Goal: Task Accomplishment & Management: Manage account settings

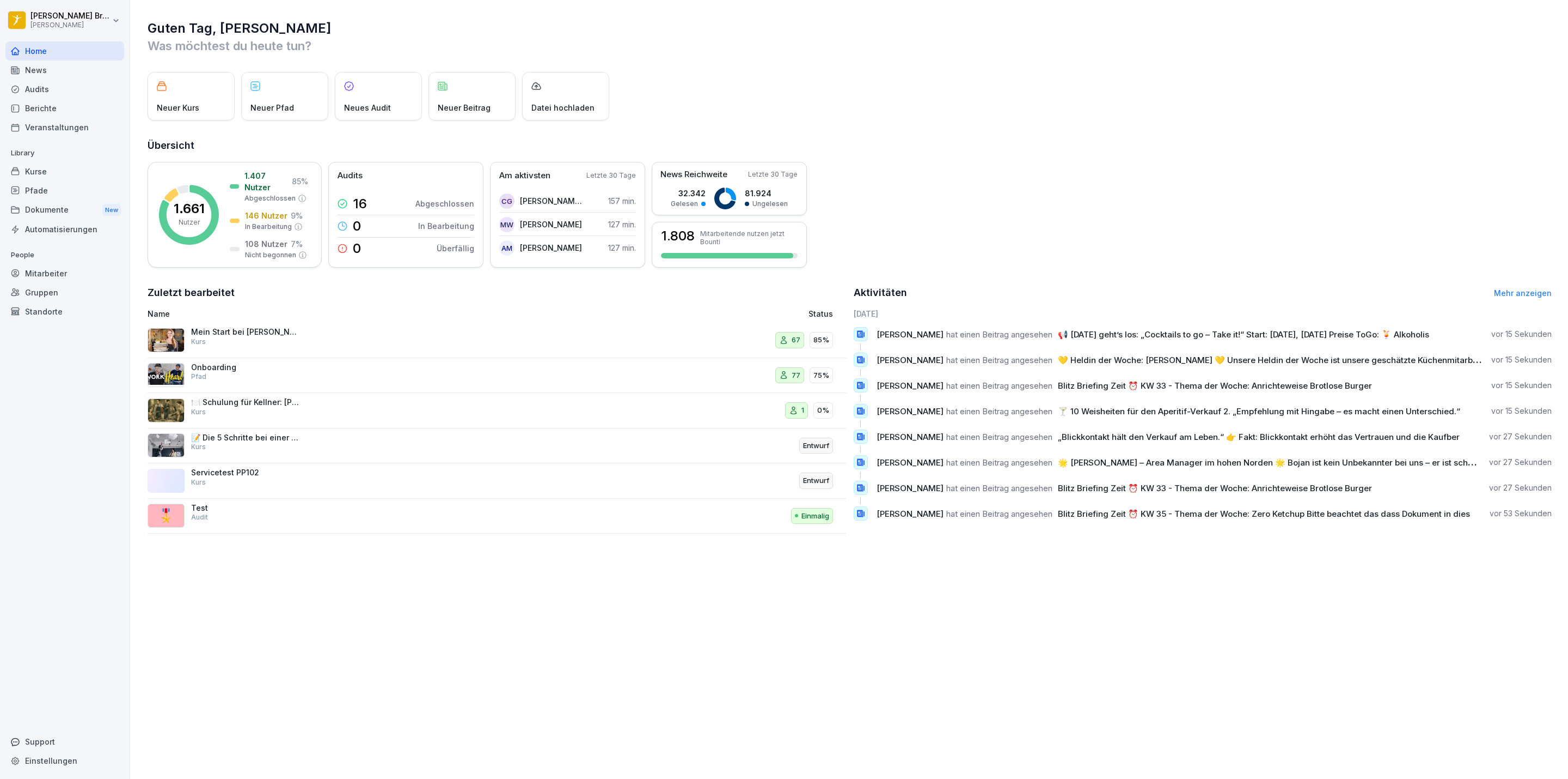
click at [39, 205] on div "Dokumente New" at bounding box center [65, 210] width 119 height 20
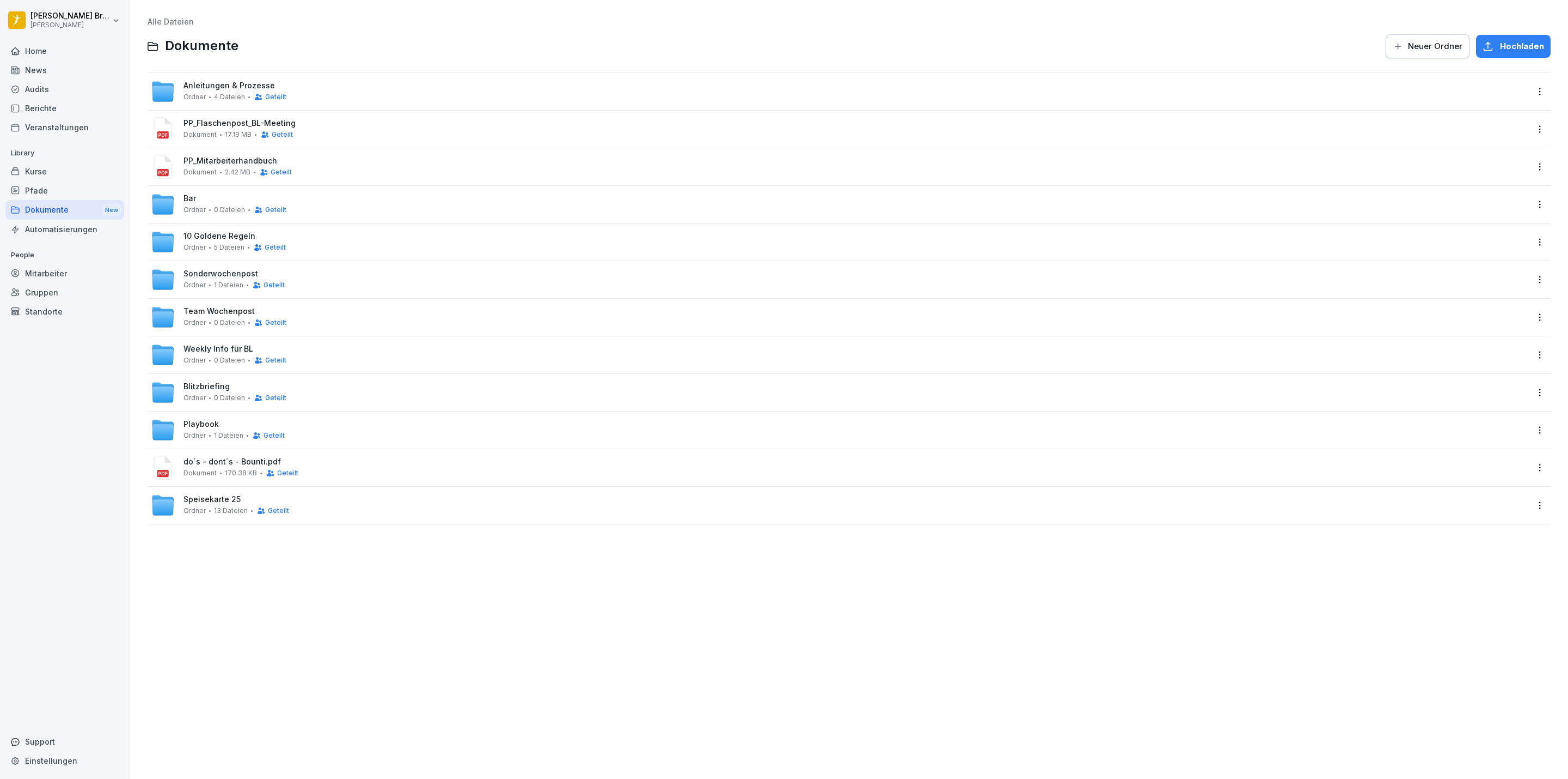
click at [211, 353] on span "Weekly Info für BL" at bounding box center [218, 348] width 70 height 9
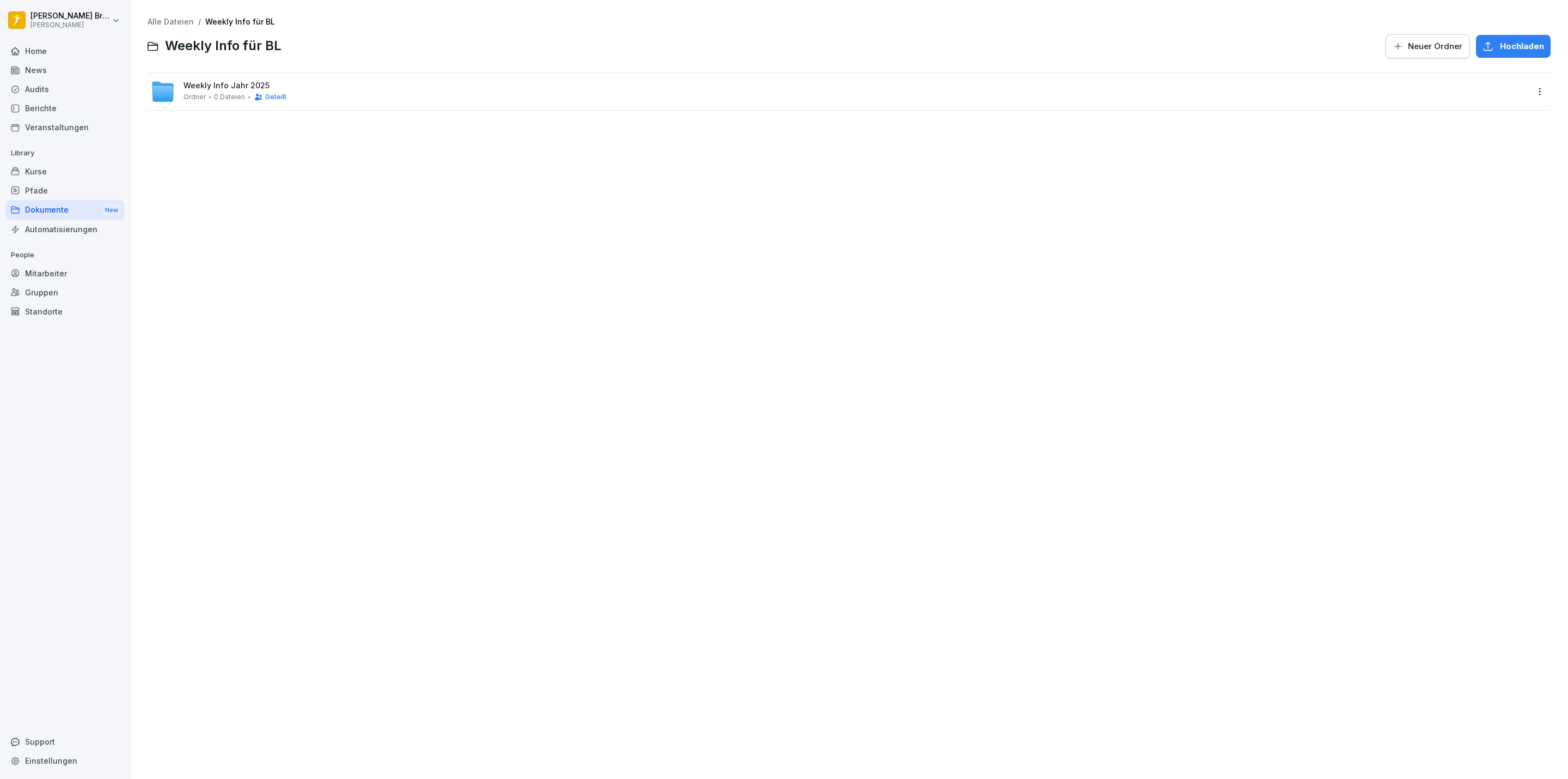
click at [225, 97] on span "0 Dateien" at bounding box center [229, 97] width 31 height 8
click at [217, 93] on span "0 Dateien" at bounding box center [229, 97] width 31 height 8
click at [1408, 50] on span "Neuer Ordner" at bounding box center [1435, 46] width 54 height 12
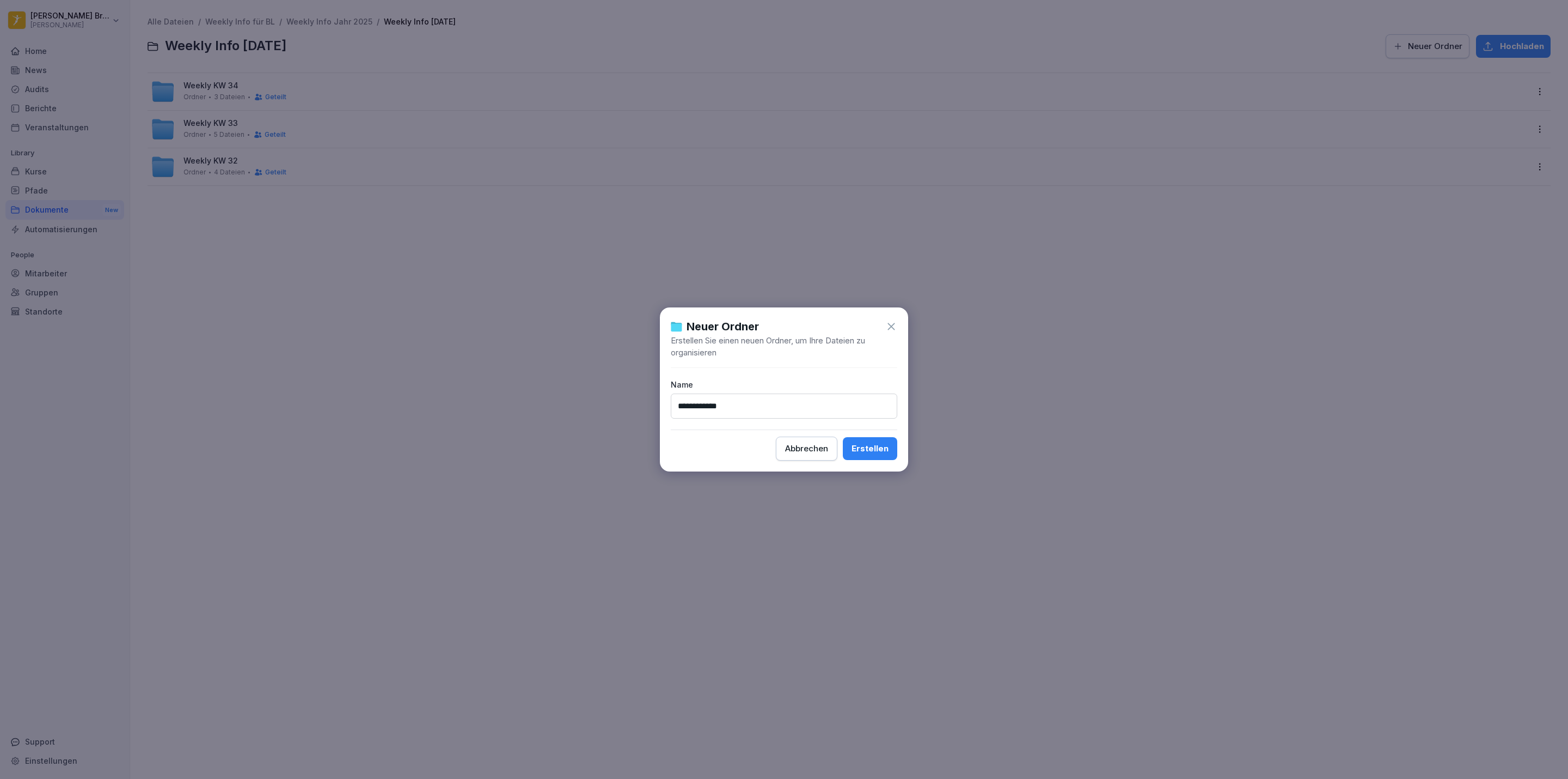
type input "**********"
click at [865, 448] on div "Erstellen" at bounding box center [869, 448] width 37 height 12
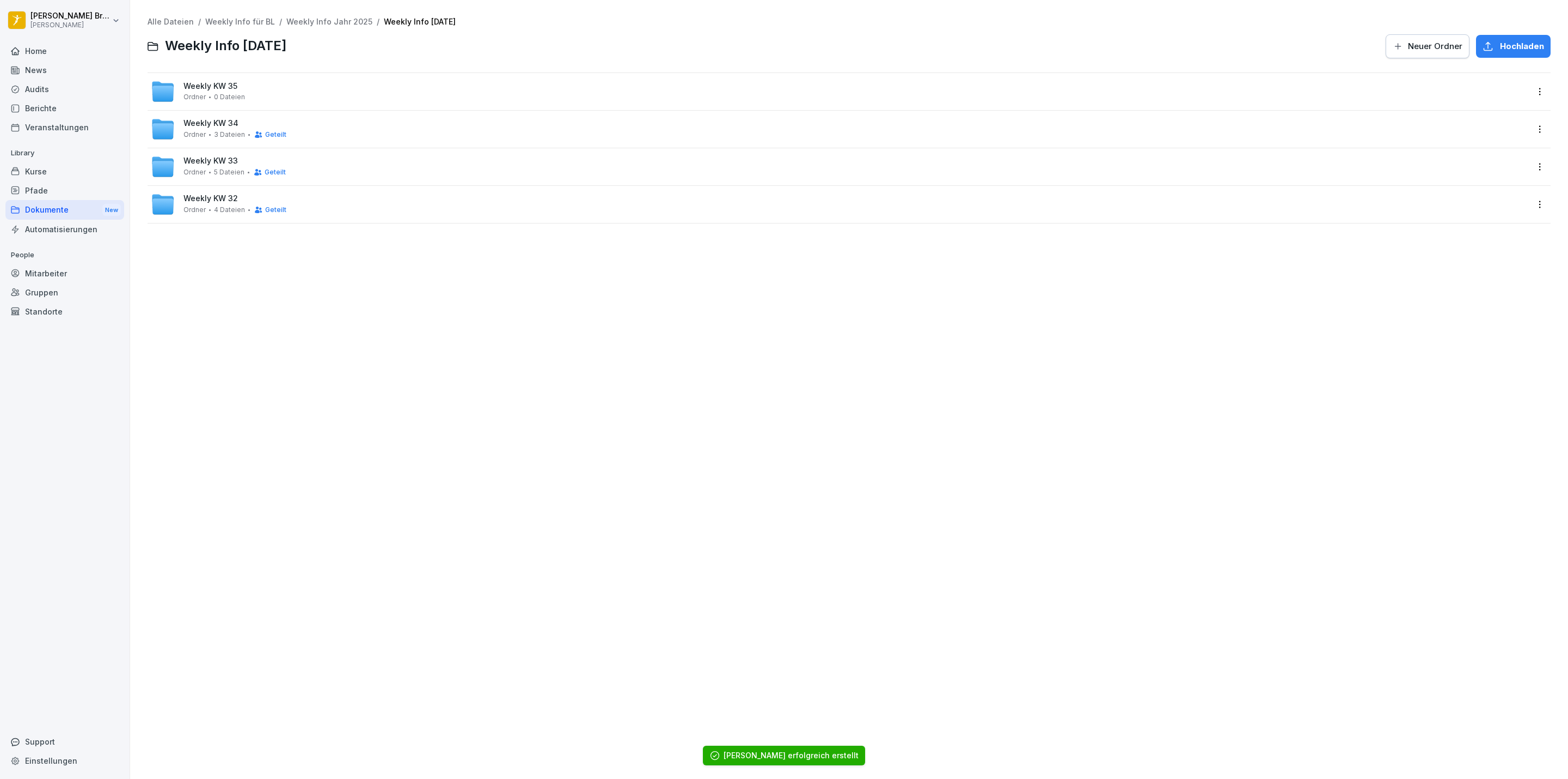
click at [227, 88] on span "Weekly KW 35" at bounding box center [210, 86] width 54 height 9
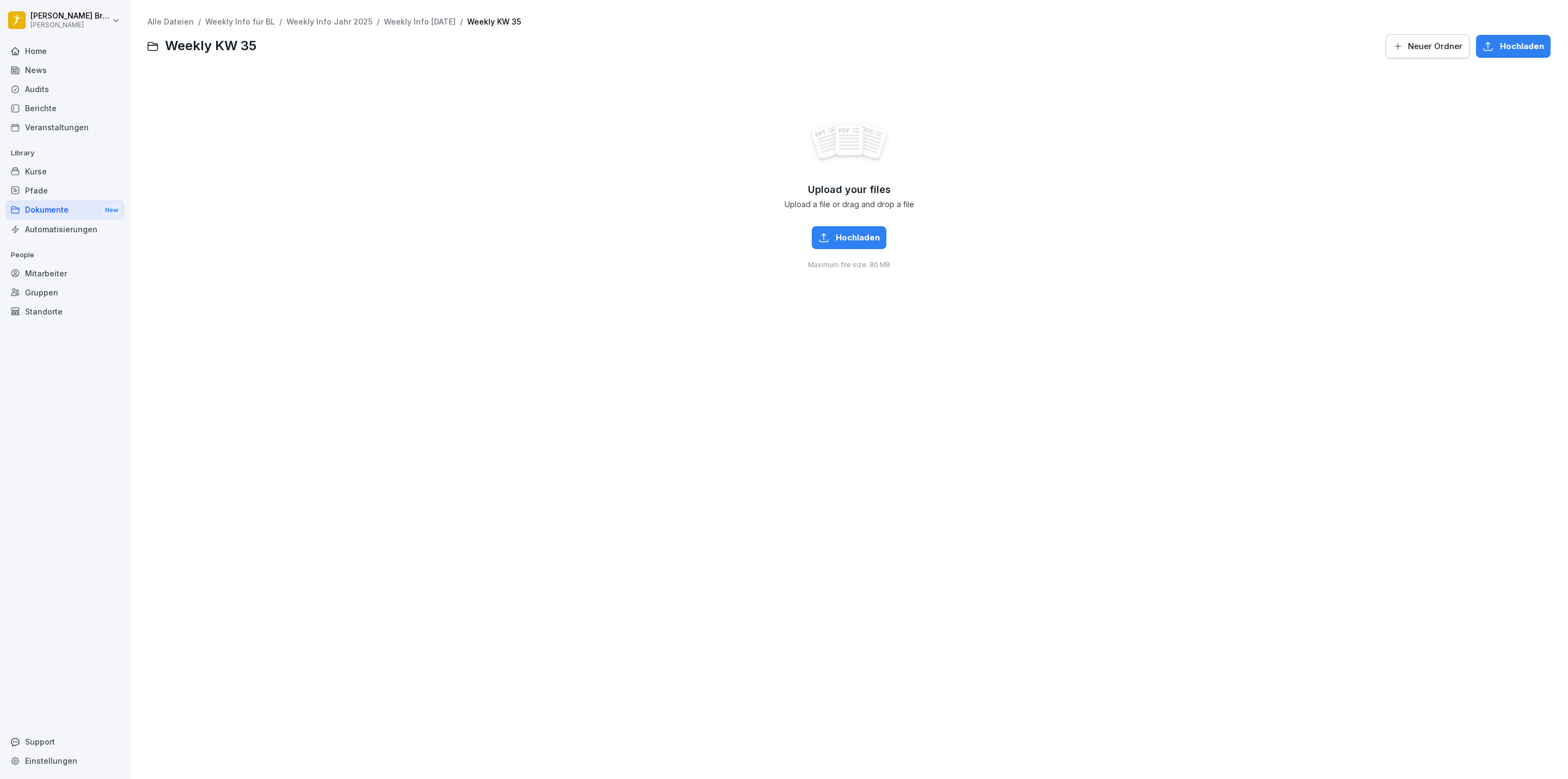
click at [837, 232] on span "Hochladen" at bounding box center [858, 237] width 44 height 12
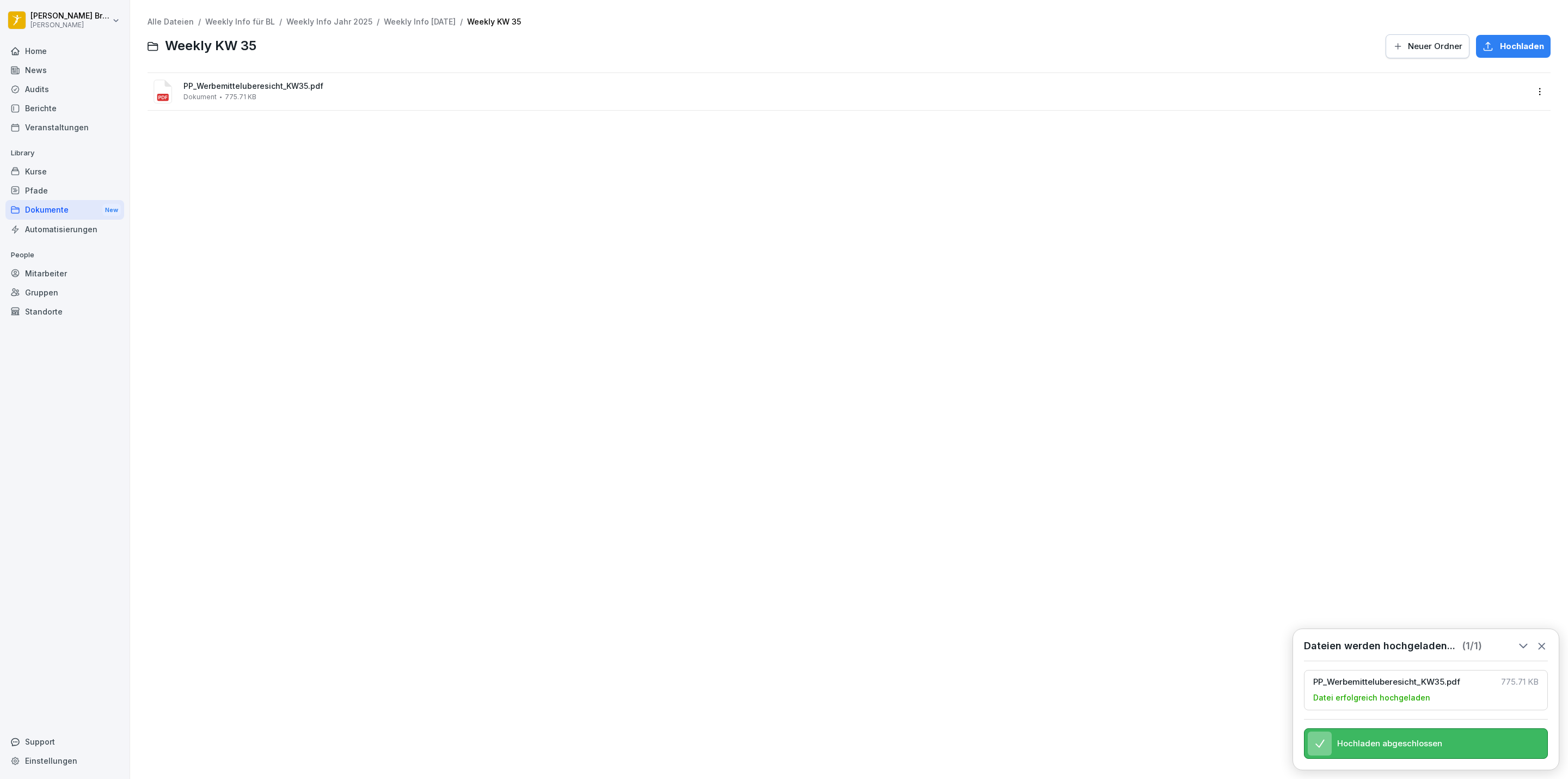
click at [193, 94] on span "Dokument" at bounding box center [201, 97] width 34 height 8
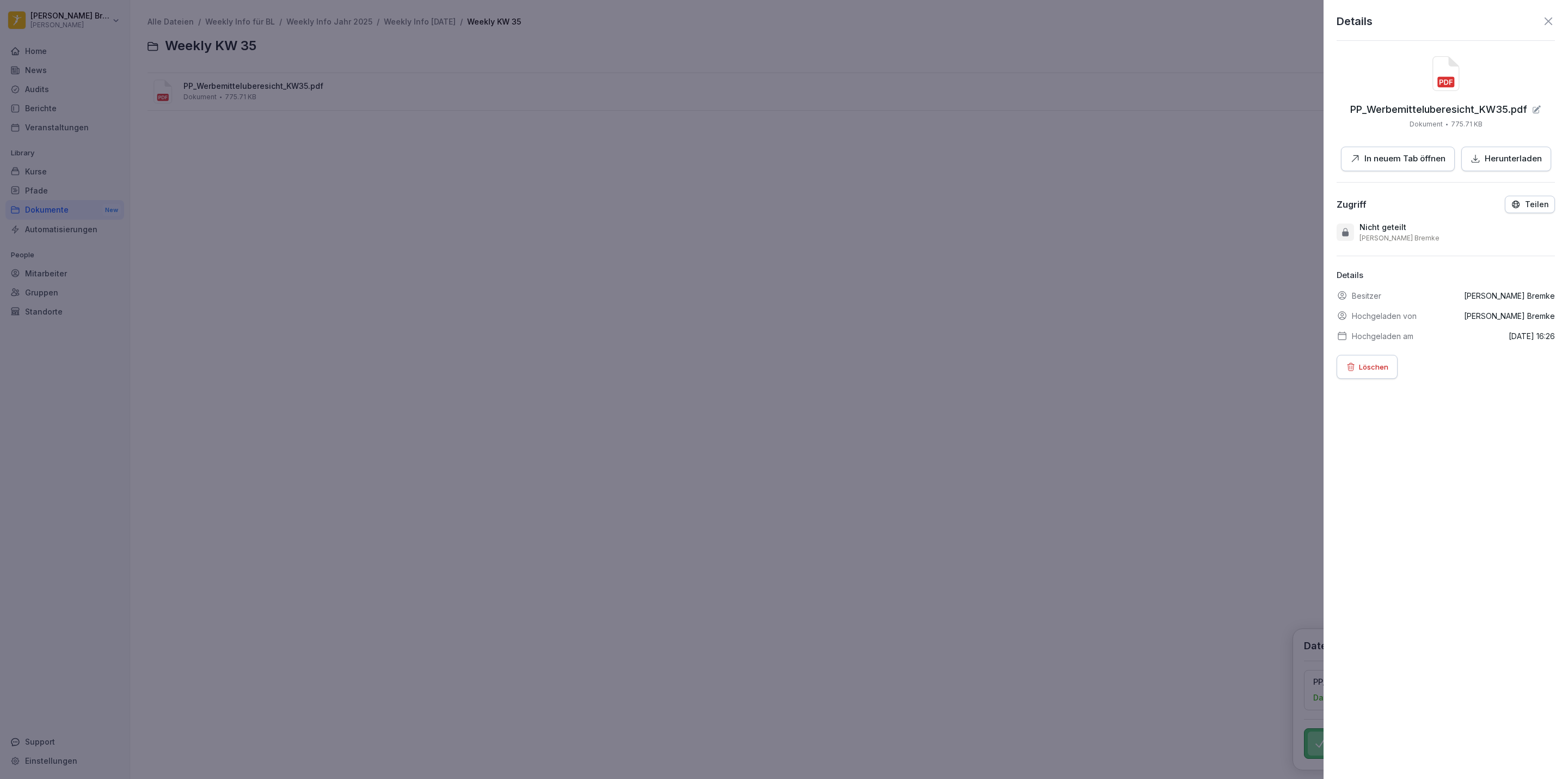
click at [1398, 158] on p "In neuem Tab öffnen" at bounding box center [1405, 158] width 81 height 13
click at [425, 172] on div at bounding box center [784, 390] width 1568 height 779
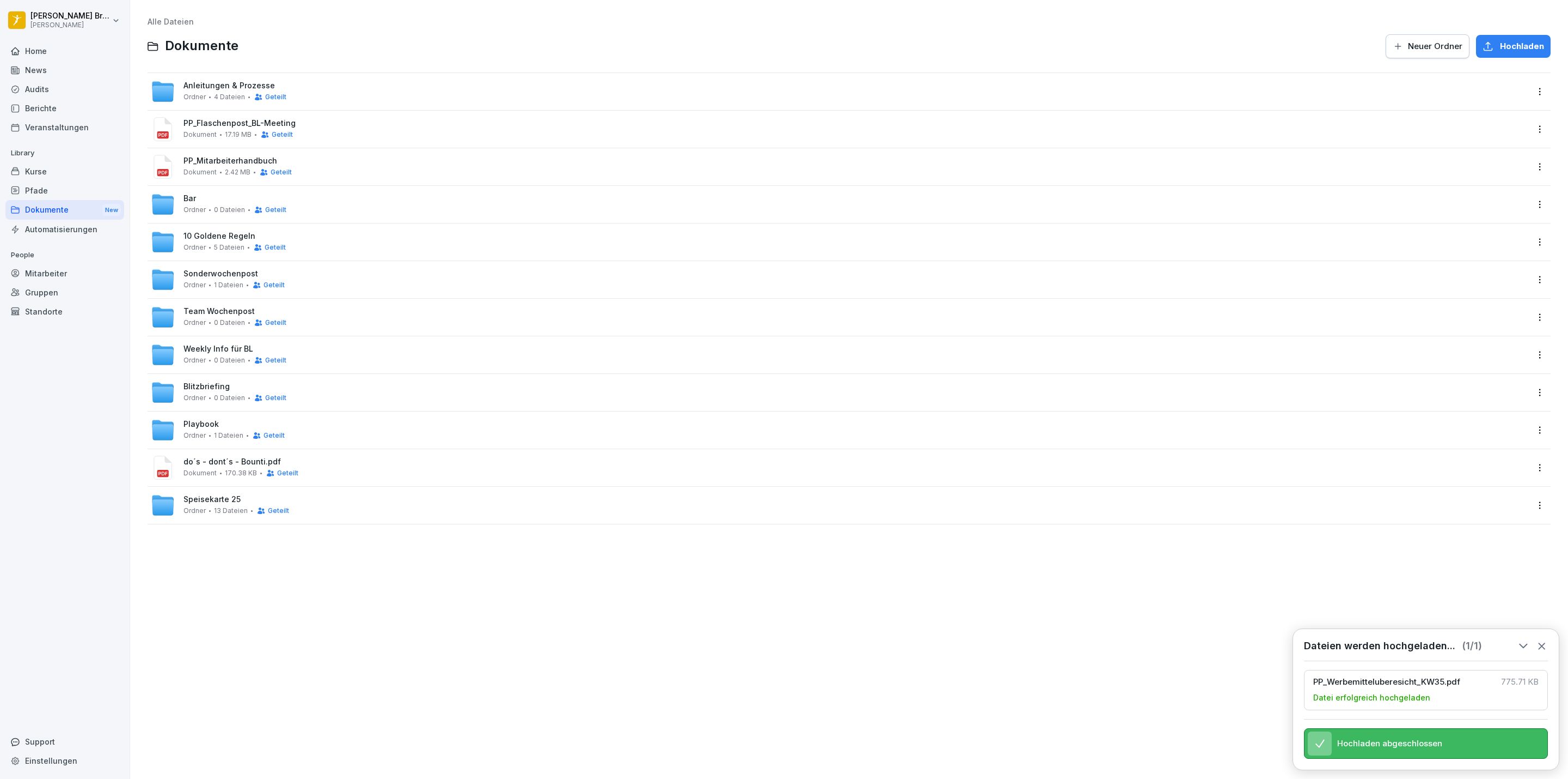
click at [210, 321] on div "Ordner 0 Dateien Geteilt" at bounding box center [235, 322] width 103 height 9
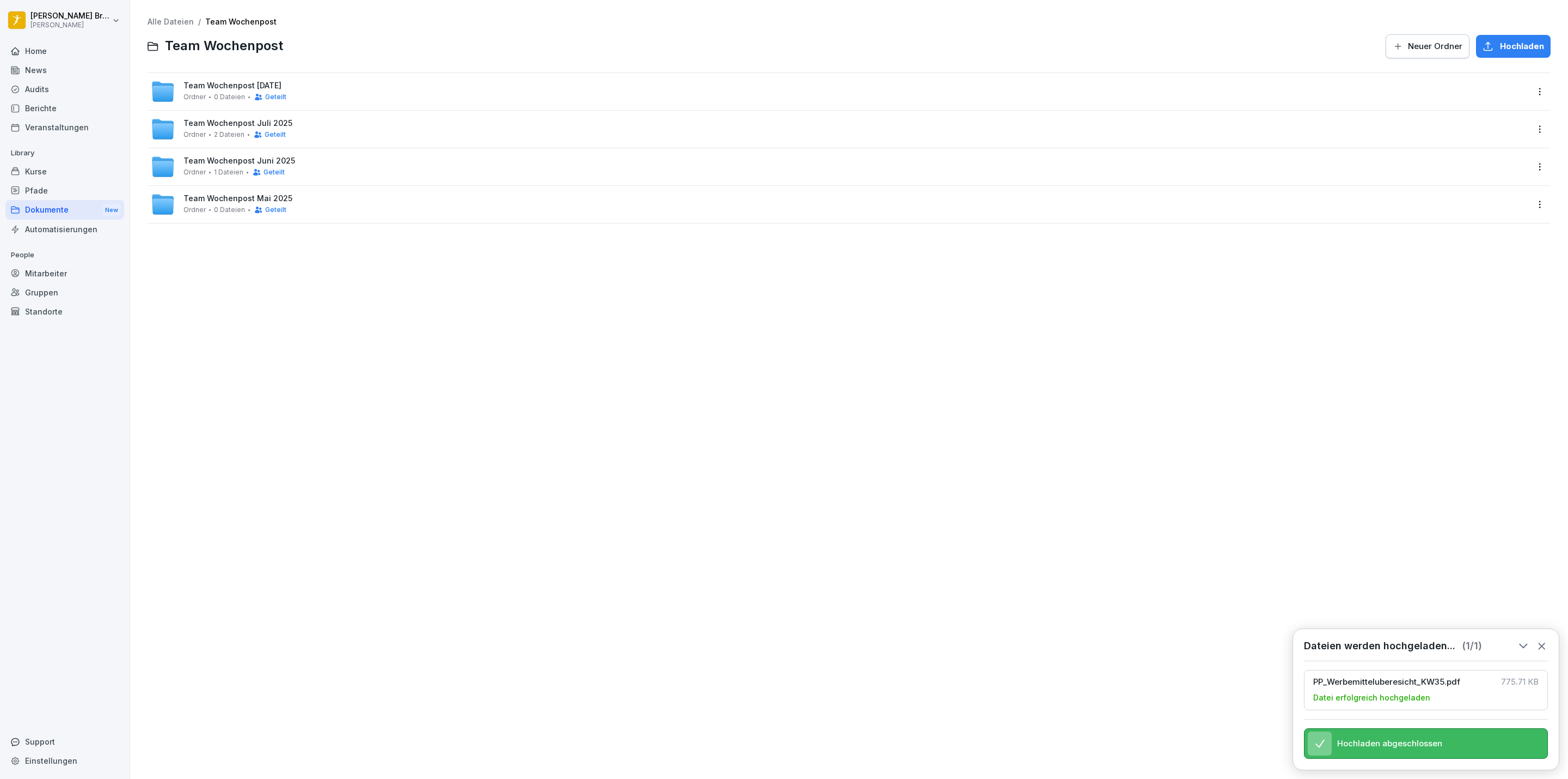
click at [312, 86] on div "Team Wochenpost [DATE] Ordner 0 Dateien Geteilt" at bounding box center [840, 91] width 1377 height 24
click at [1435, 42] on span "Neuer Ordner" at bounding box center [1435, 46] width 54 height 12
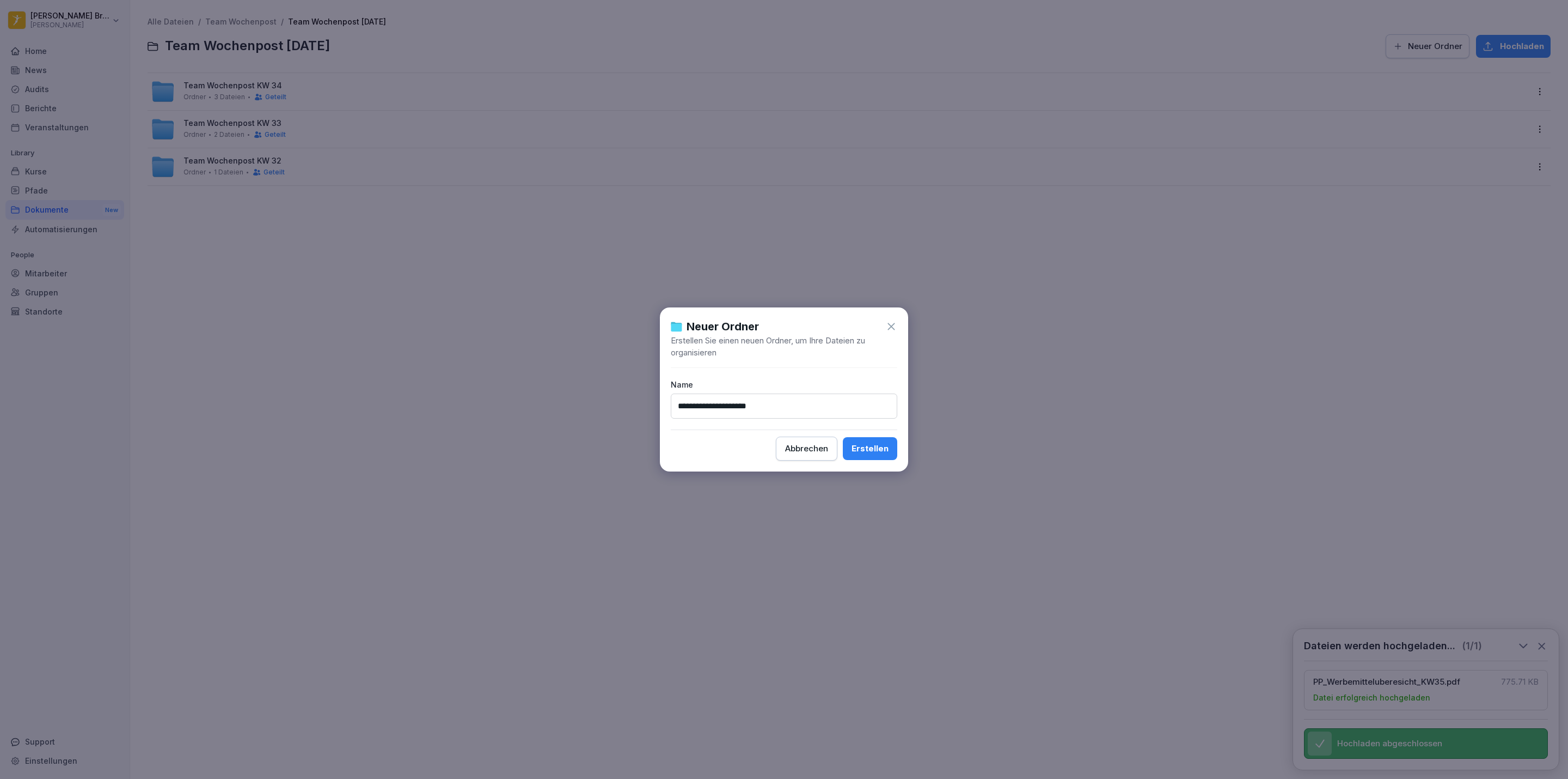
type input "**********"
click at [876, 452] on div "Erstellen" at bounding box center [869, 448] width 37 height 12
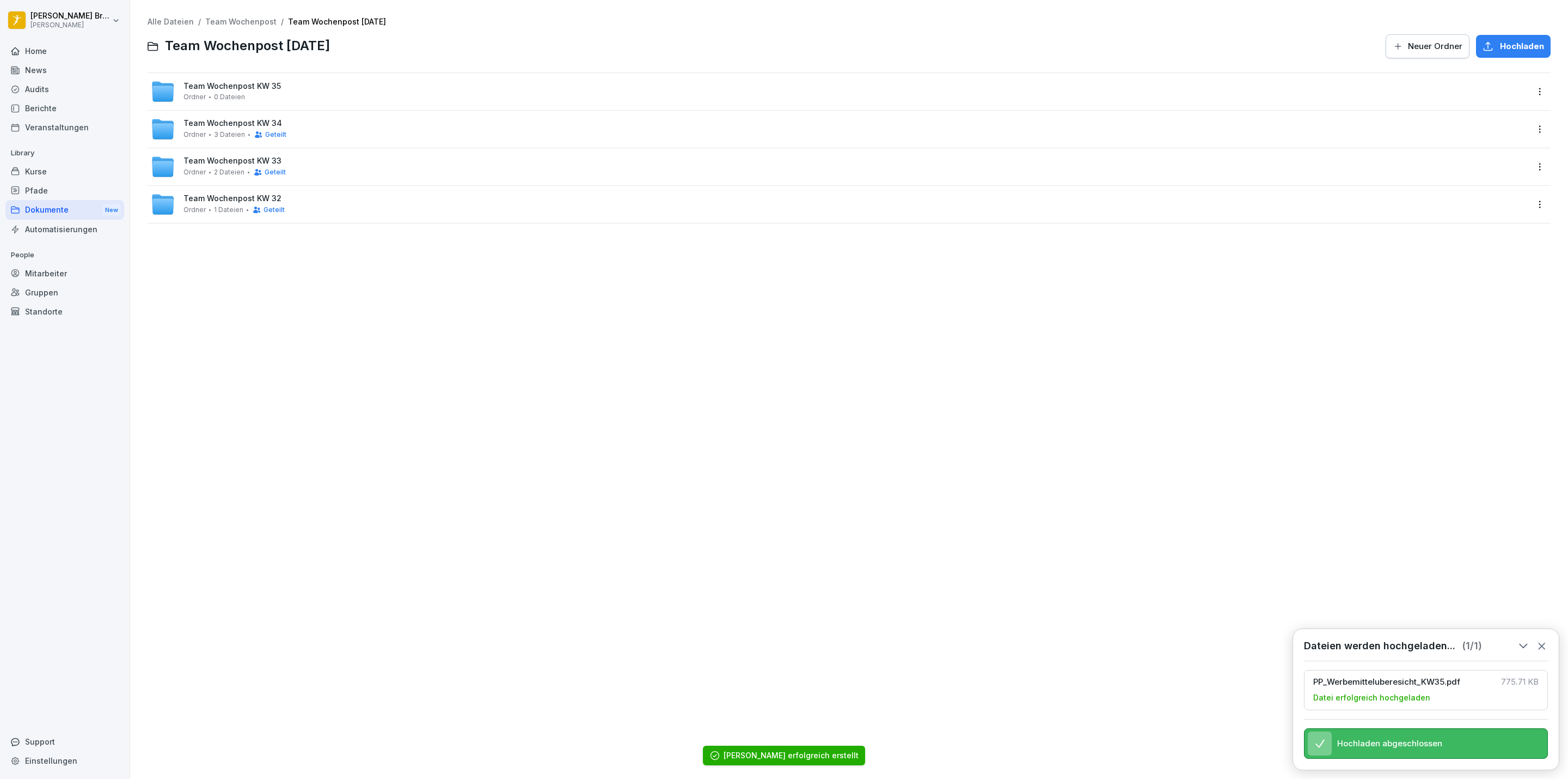
click at [226, 100] on span "0 Dateien" at bounding box center [229, 97] width 31 height 8
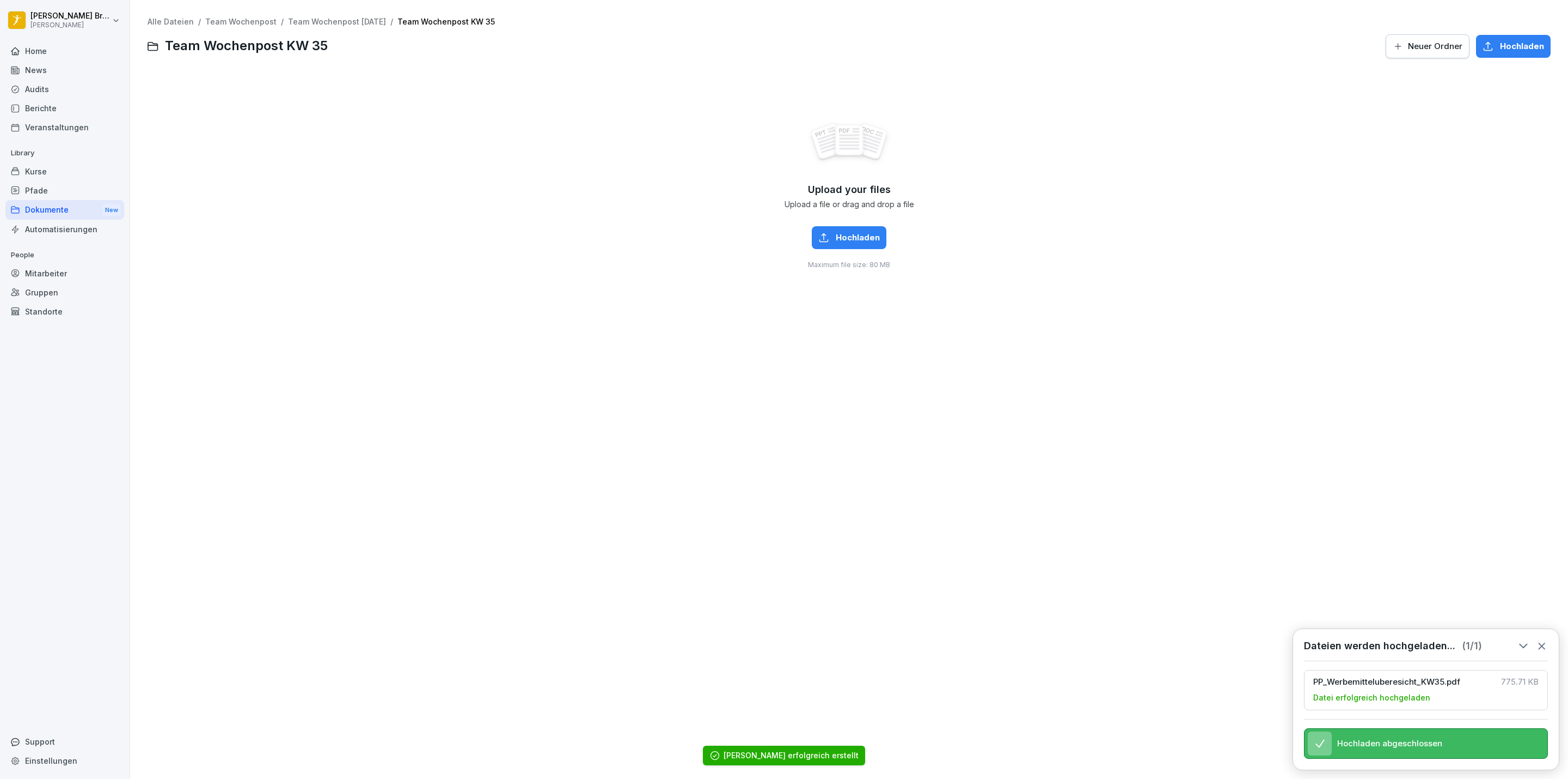
click at [827, 232] on div "Hochladen" at bounding box center [849, 237] width 61 height 12
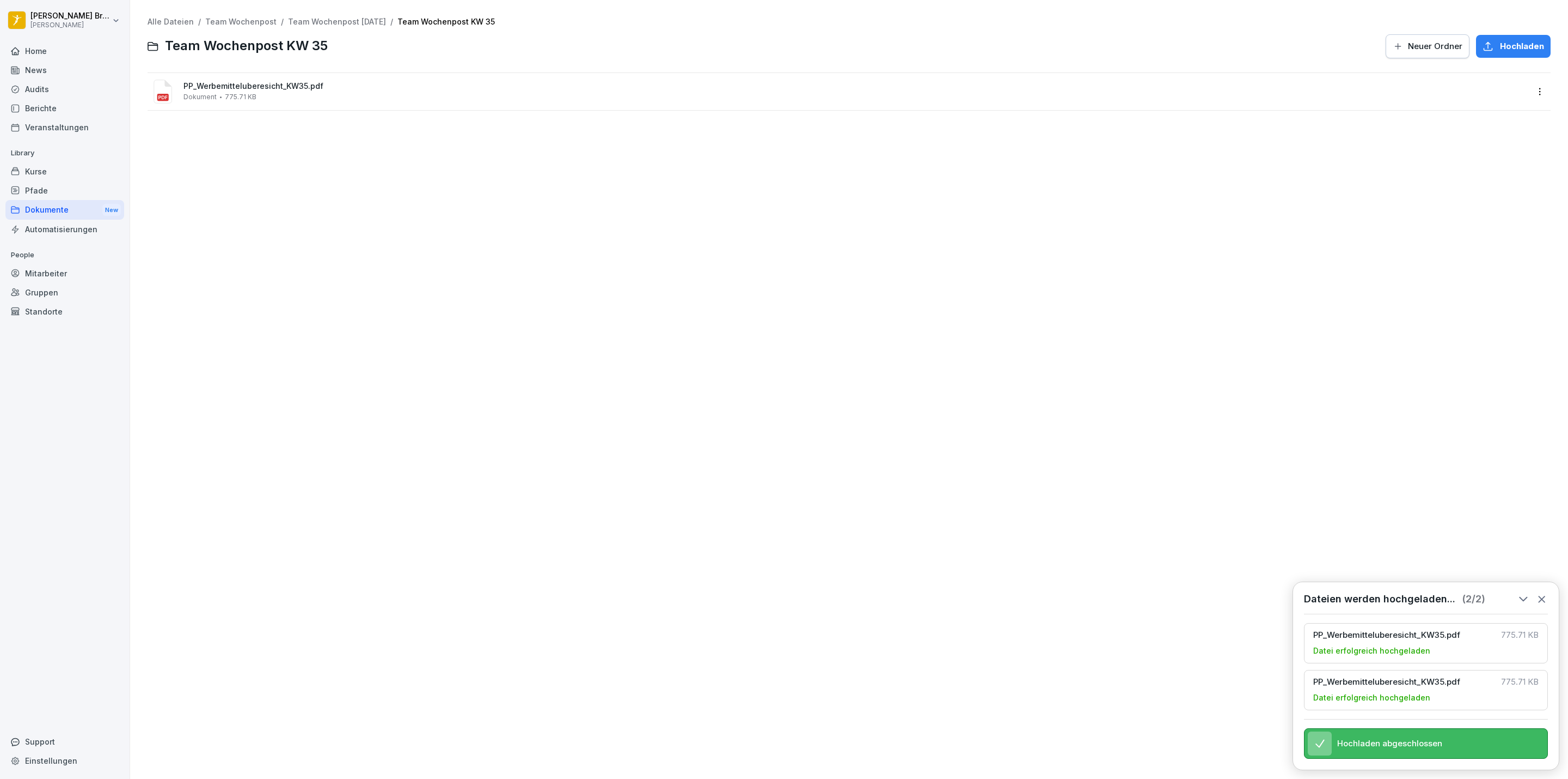
click at [202, 82] on span "PP_Werbemitteluberesicht_KW35.pdf" at bounding box center [856, 86] width 1345 height 9
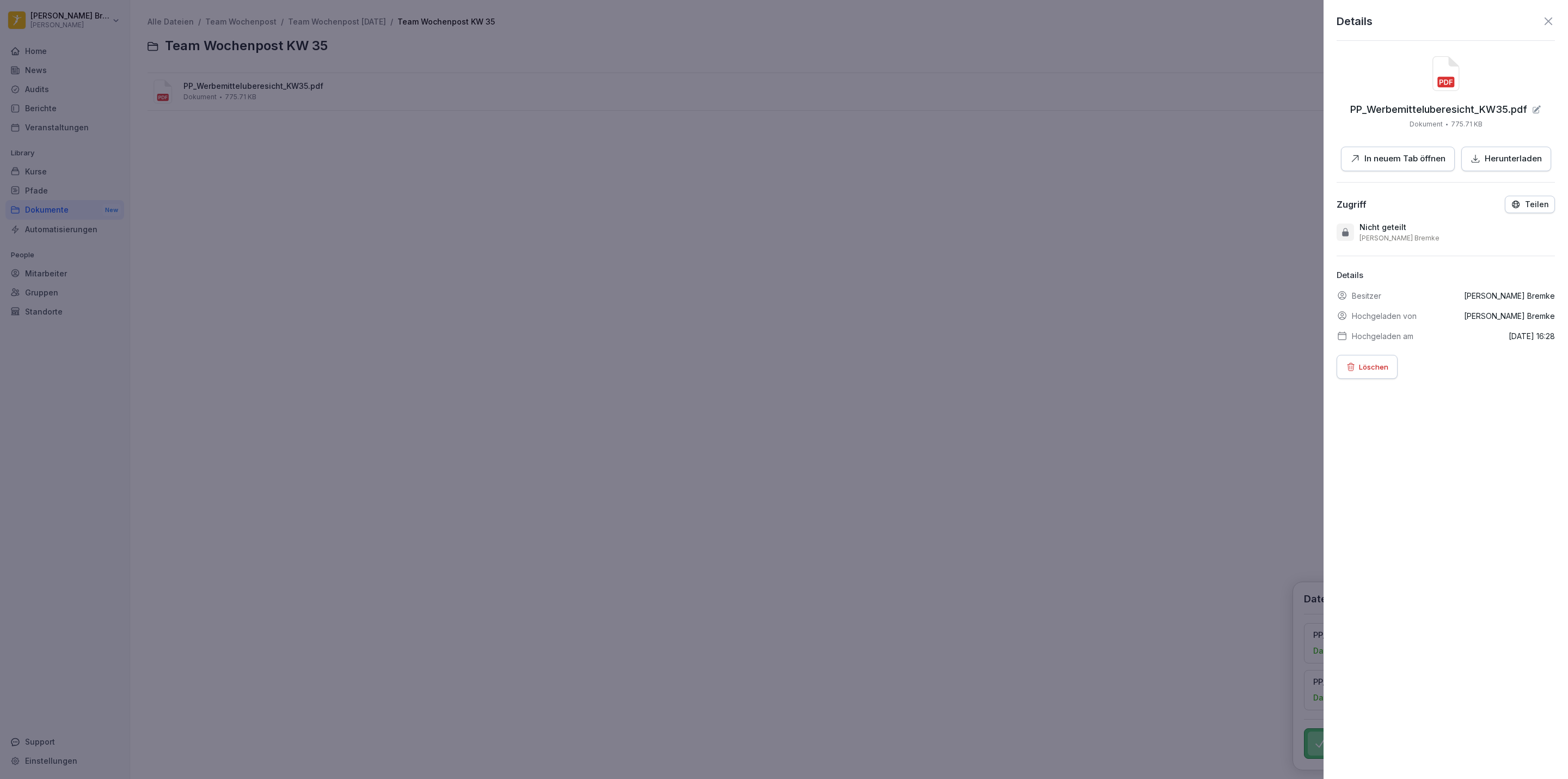
click at [1370, 162] on p "In neuem Tab öffnen" at bounding box center [1405, 158] width 81 height 13
